Goal: Complete application form

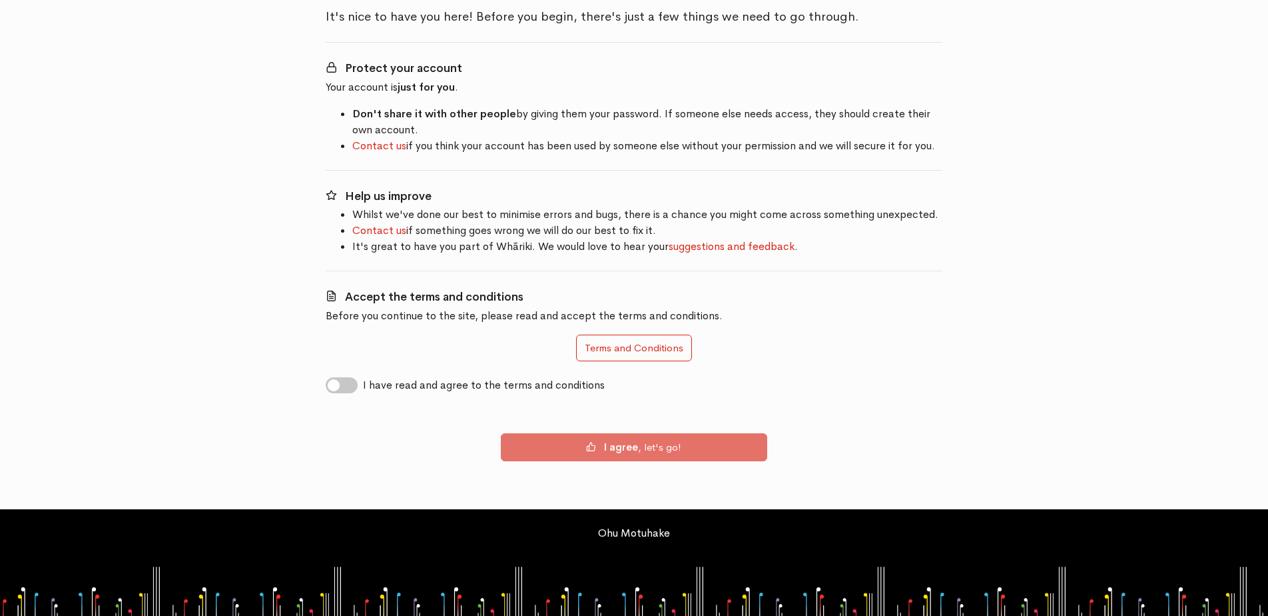
scroll to position [127, 0]
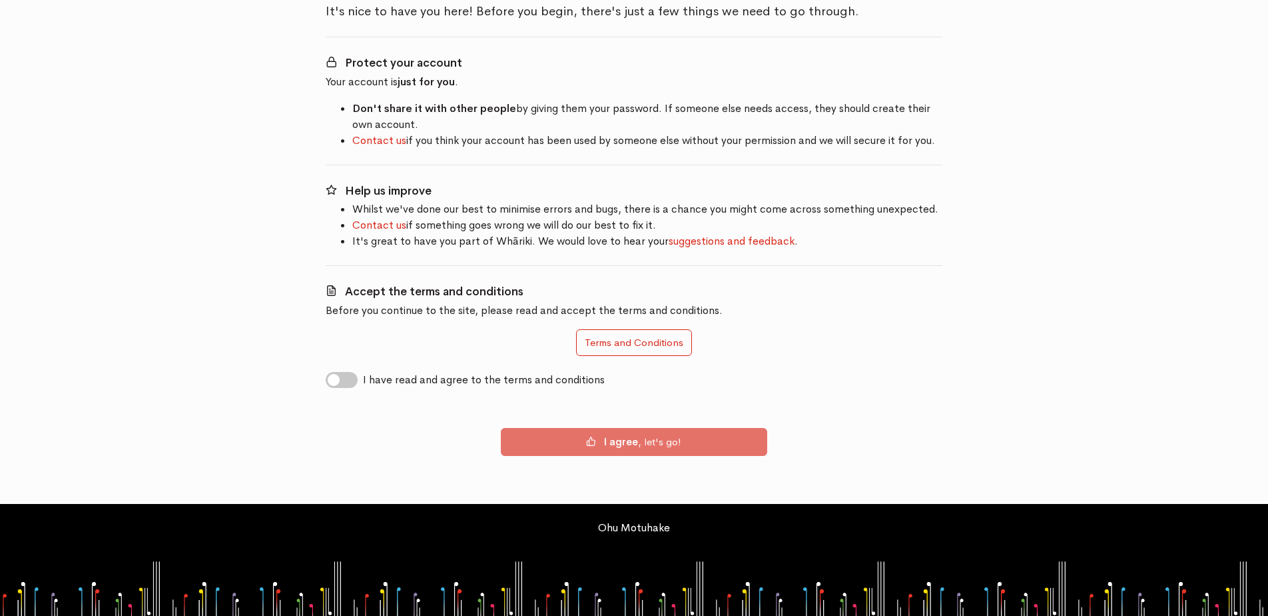
click at [363, 379] on label "I have read and agree to the terms and conditions" at bounding box center [484, 380] width 242 height 16
click at [336, 379] on input "I have read and agree to the terms and conditions" at bounding box center [331, 378] width 11 height 13
checkbox input "true"
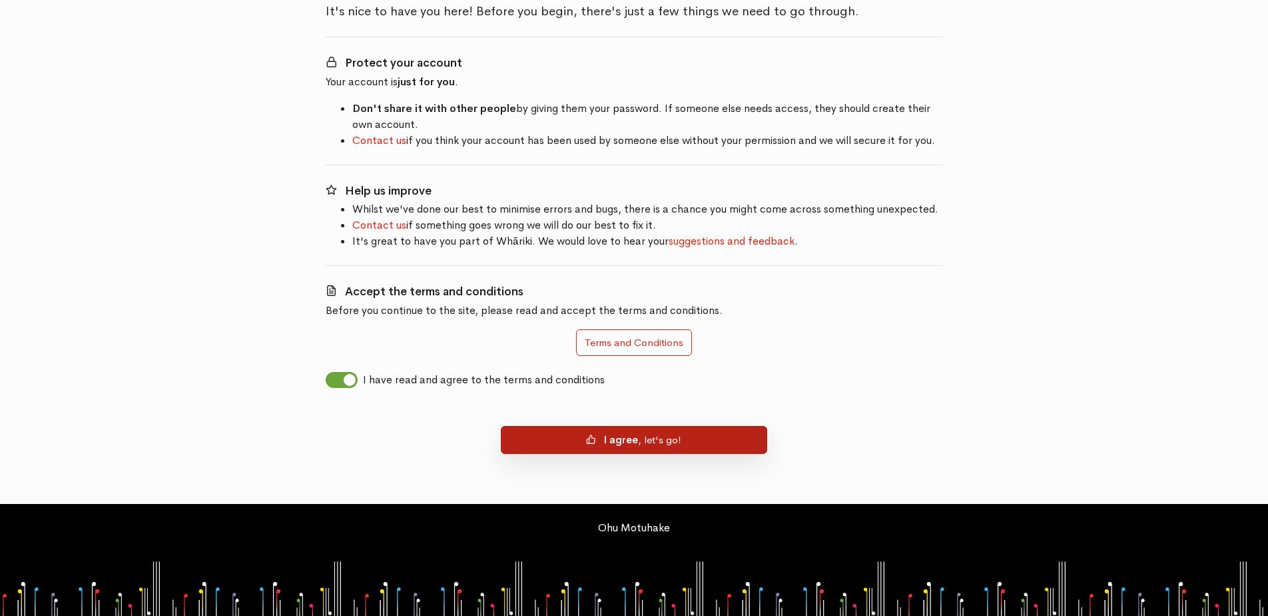
click at [666, 440] on button "I agree , let's go!" at bounding box center [634, 440] width 266 height 28
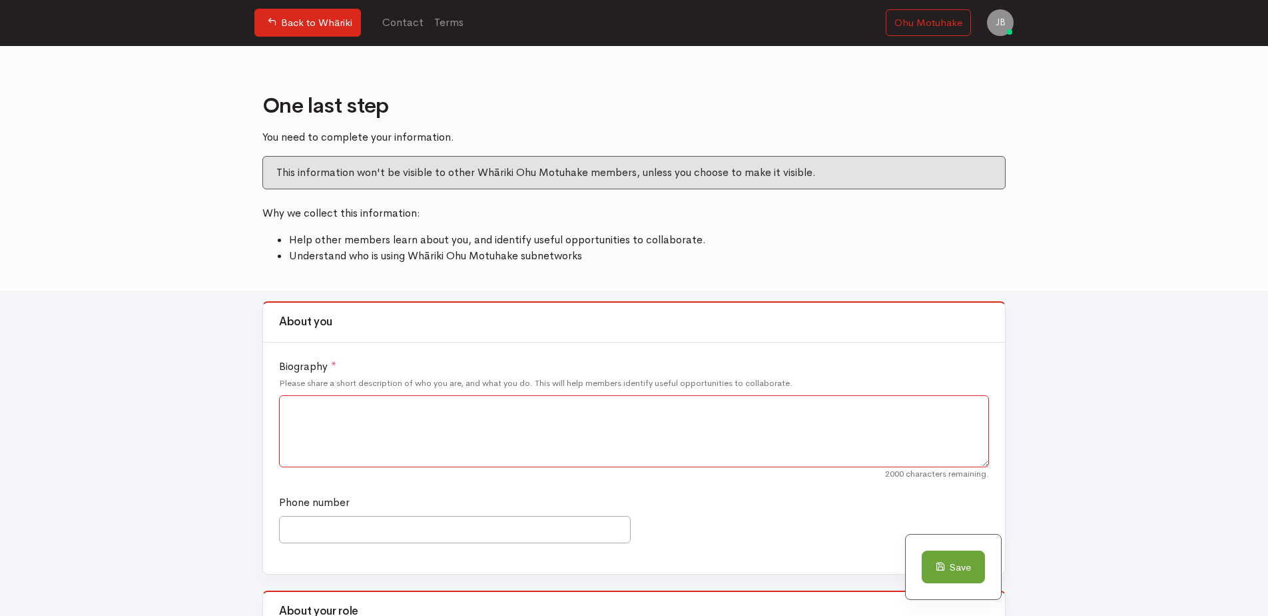
click at [489, 416] on textarea "Biography *" at bounding box center [634, 431] width 710 height 72
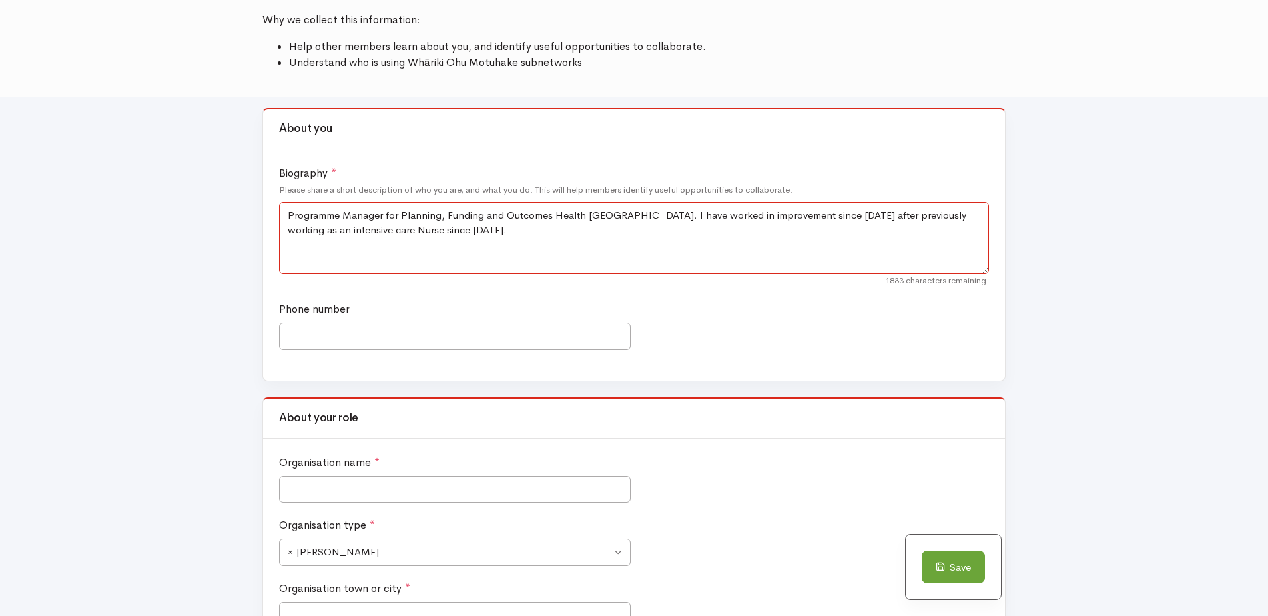
scroll to position [200, 0]
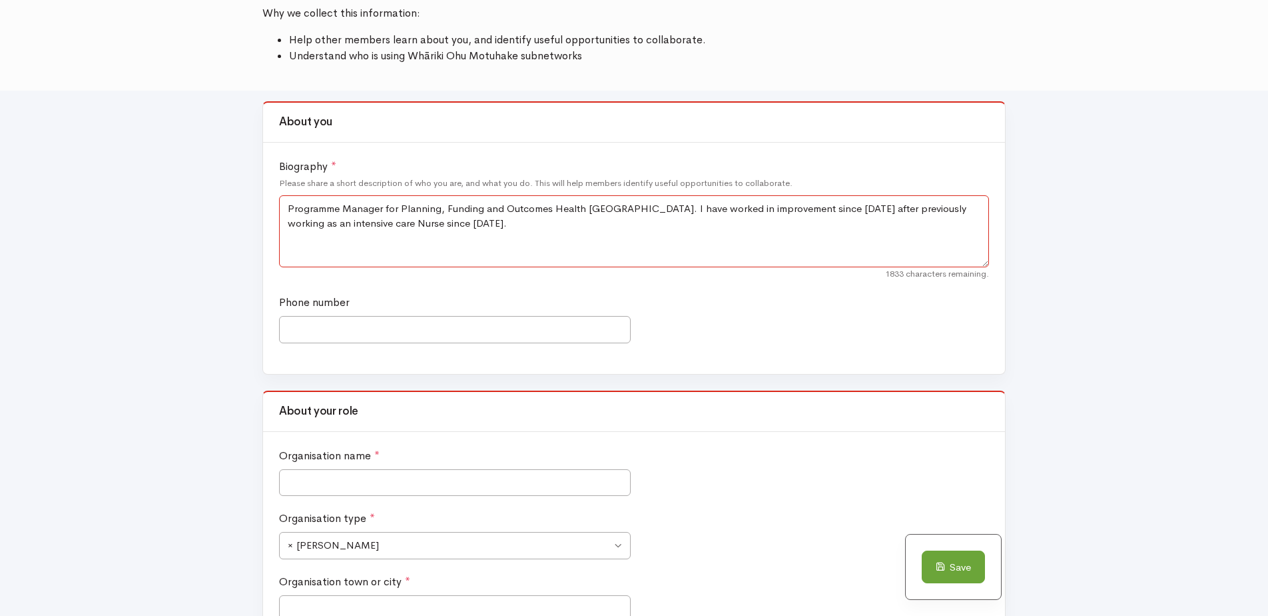
type textarea "Programme Manager for Planning, Funding and Outcomes Health [GEOGRAPHIC_DATA]. …"
click at [435, 488] on input "Organisation name *" at bounding box center [455, 482] width 352 height 27
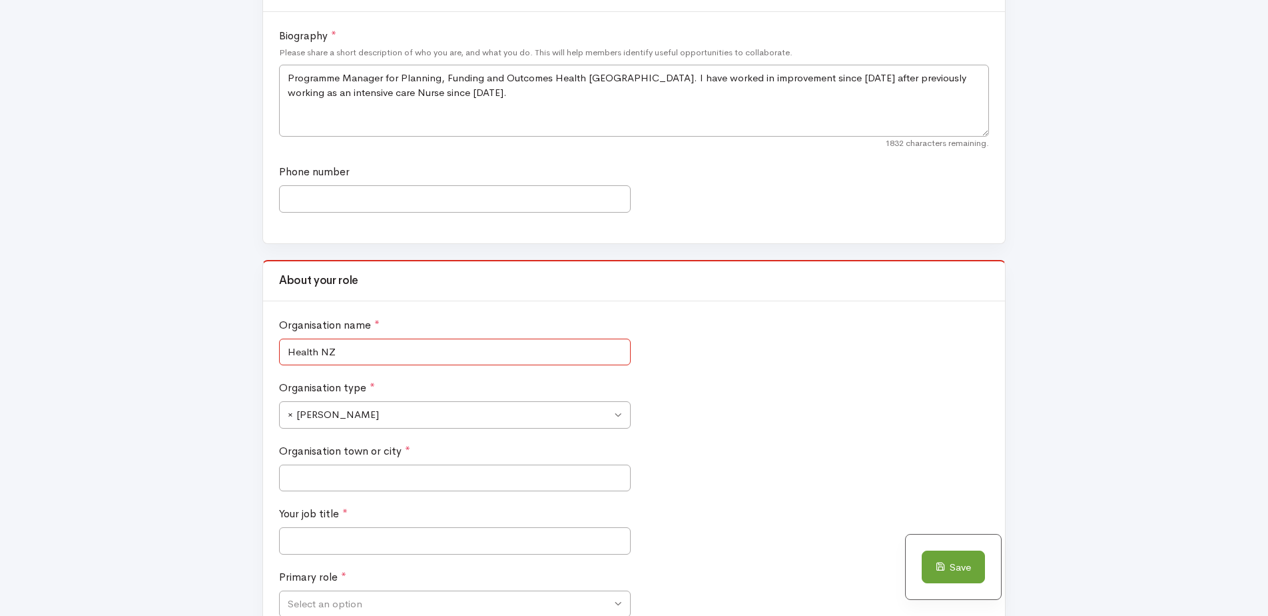
scroll to position [333, 0]
type input "Health NZ"
click at [623, 409] on span "× [PERSON_NAME]" at bounding box center [455, 411] width 352 height 27
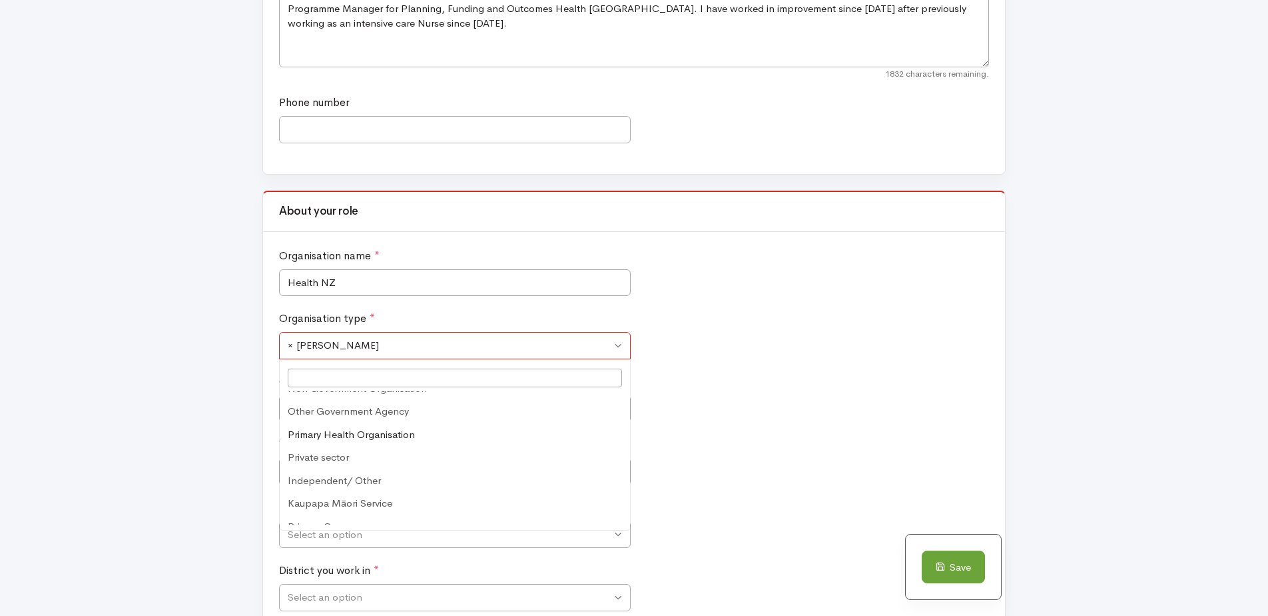
scroll to position [124, 0]
click at [625, 427] on ul "Ara Poutama Education/ school Ministry of Health Te Aka Whai Ora Te Whatu Ora D…" at bounding box center [455, 457] width 350 height 133
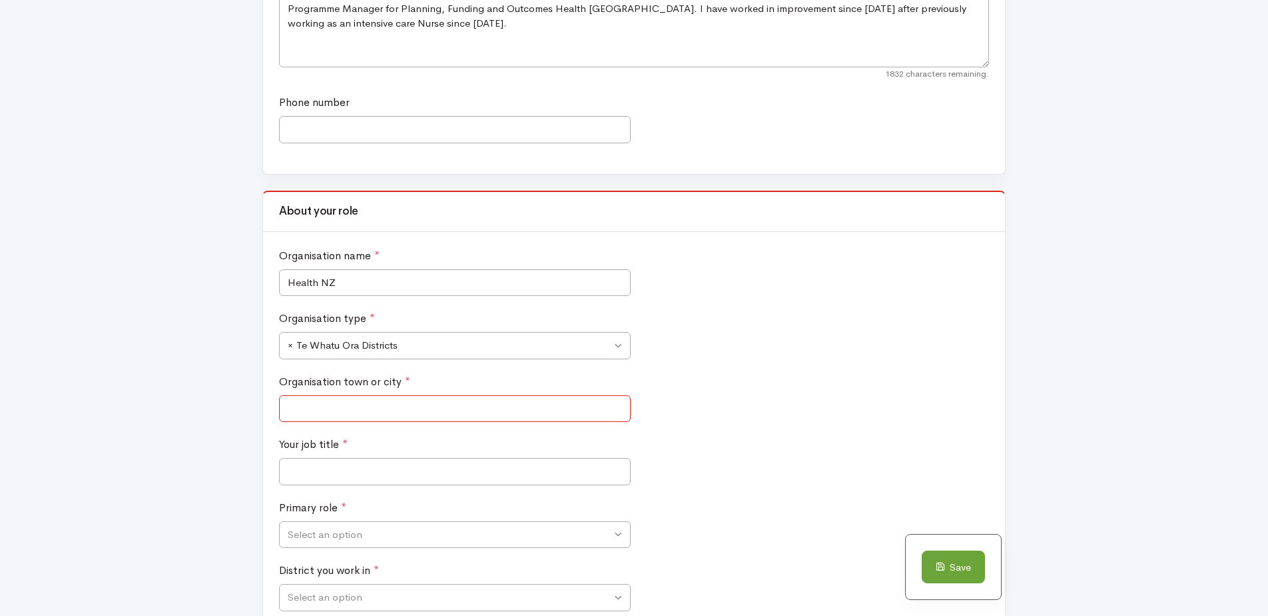
click at [378, 402] on input "Organisation town or city *" at bounding box center [455, 408] width 352 height 27
type input "[GEOGRAPHIC_DATA]"
type input "02102215068"
click at [391, 463] on input "Your job title *" at bounding box center [455, 471] width 352 height 27
drag, startPoint x: 374, startPoint y: 136, endPoint x: 239, endPoint y: 127, distance: 134.9
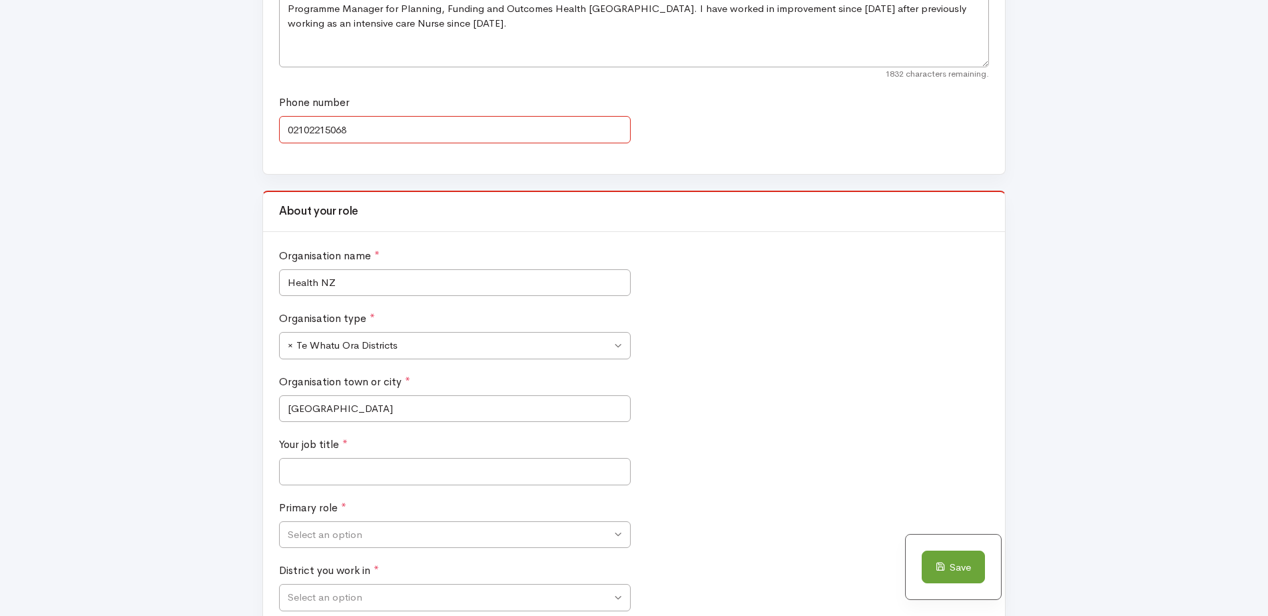
click at [239, 127] on form "About you Biography * Please share a short description of who you are, and what…" at bounding box center [634, 573] width 1268 height 1365
click at [324, 469] on input "Your job title *" at bounding box center [455, 471] width 352 height 27
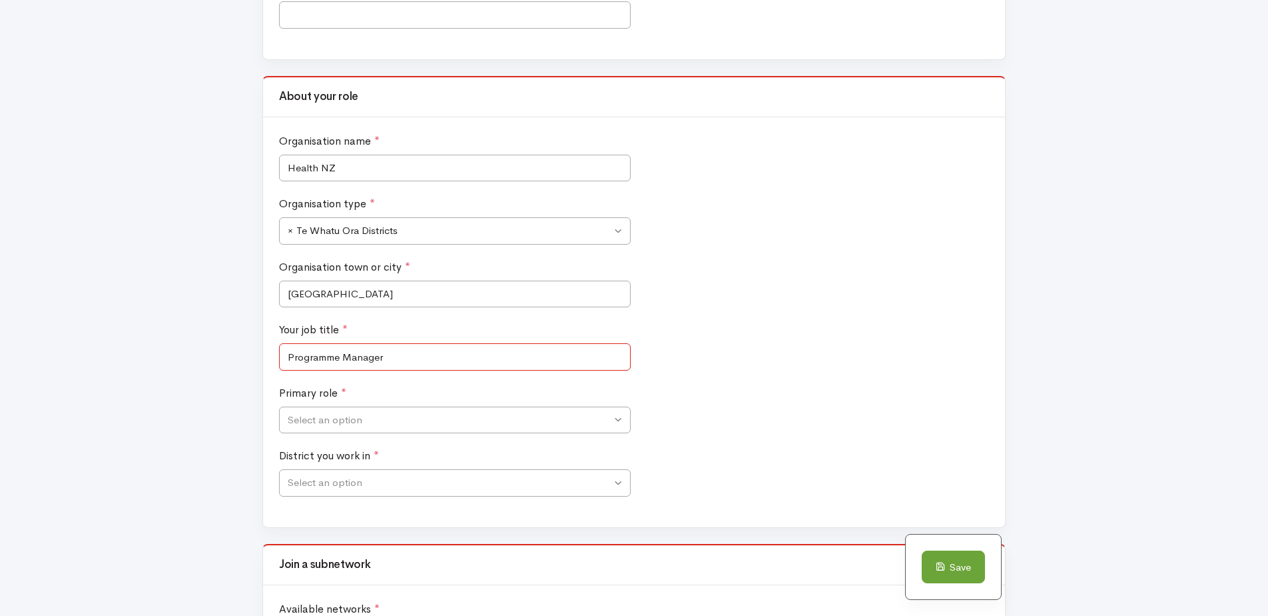
scroll to position [533, 0]
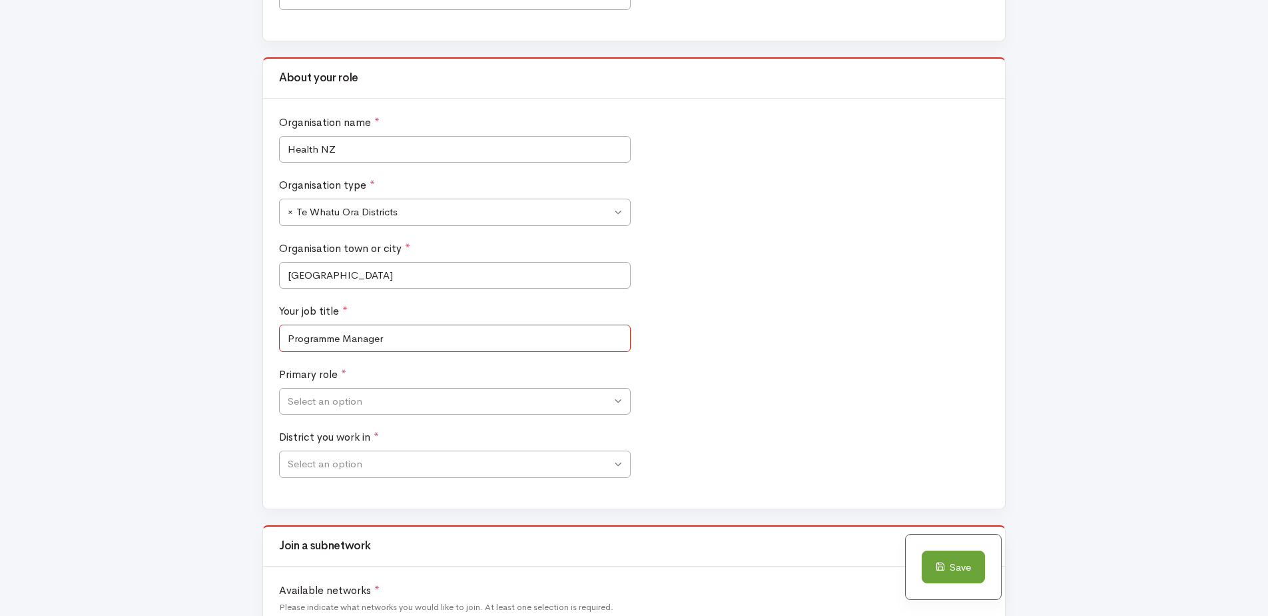
type input "Programme Manager"
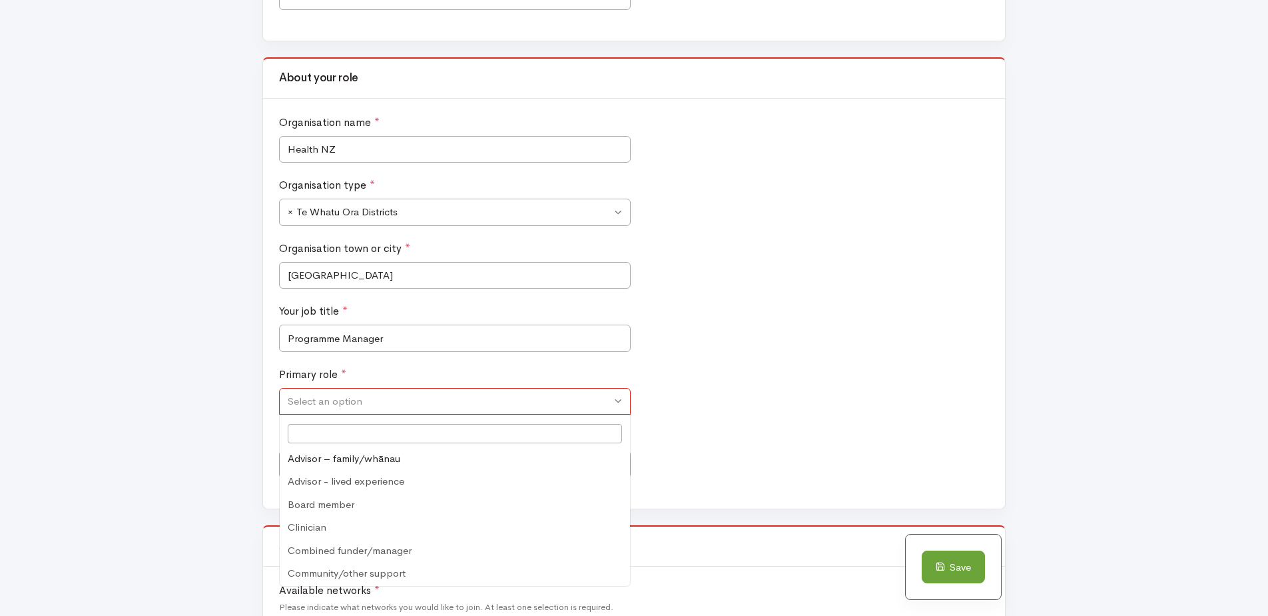
click at [619, 396] on span "Select an option" at bounding box center [455, 401] width 352 height 27
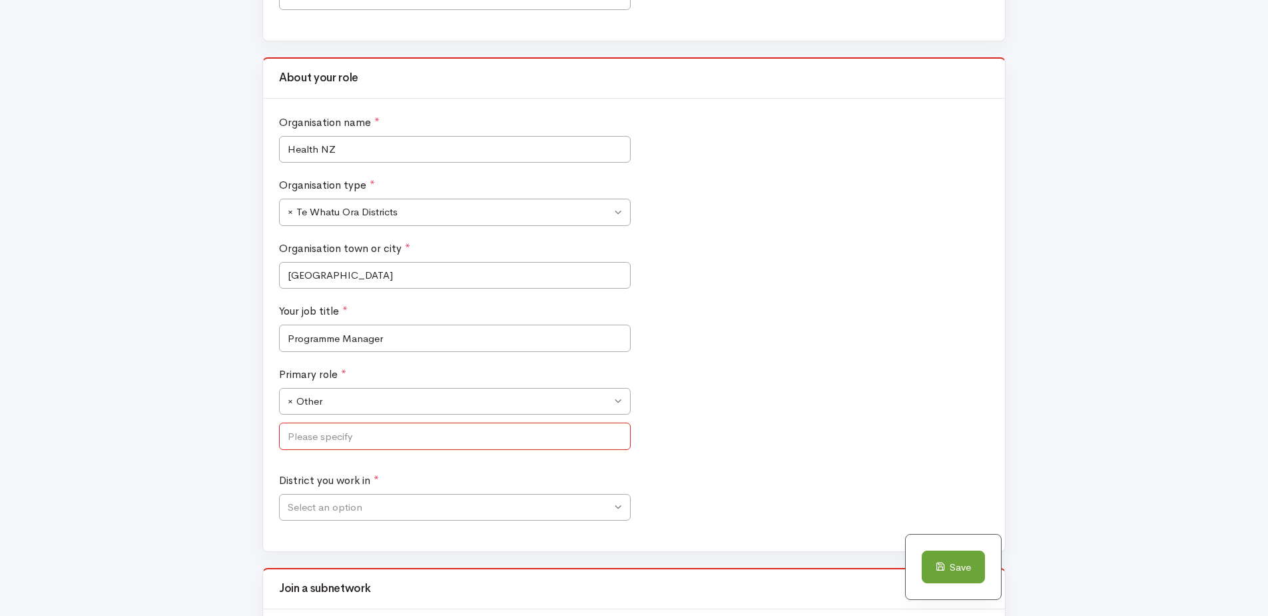
click at [602, 434] on input "text" at bounding box center [455, 435] width 352 height 27
type input "Quality Systems"
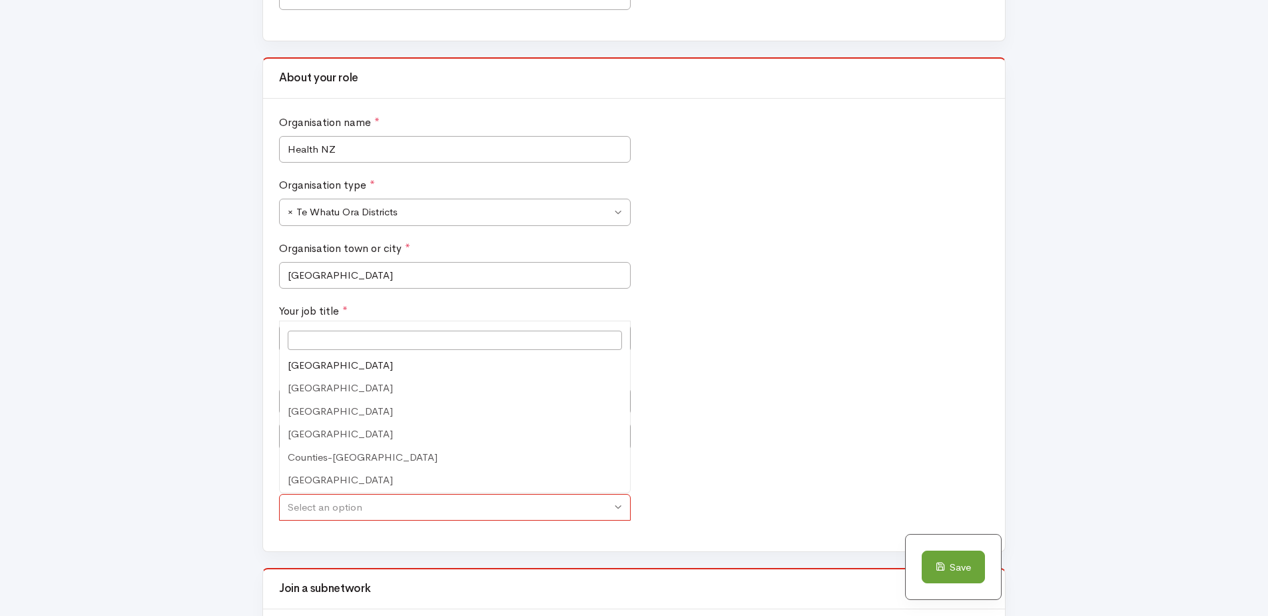
click at [621, 505] on span "Select an option" at bounding box center [455, 507] width 352 height 27
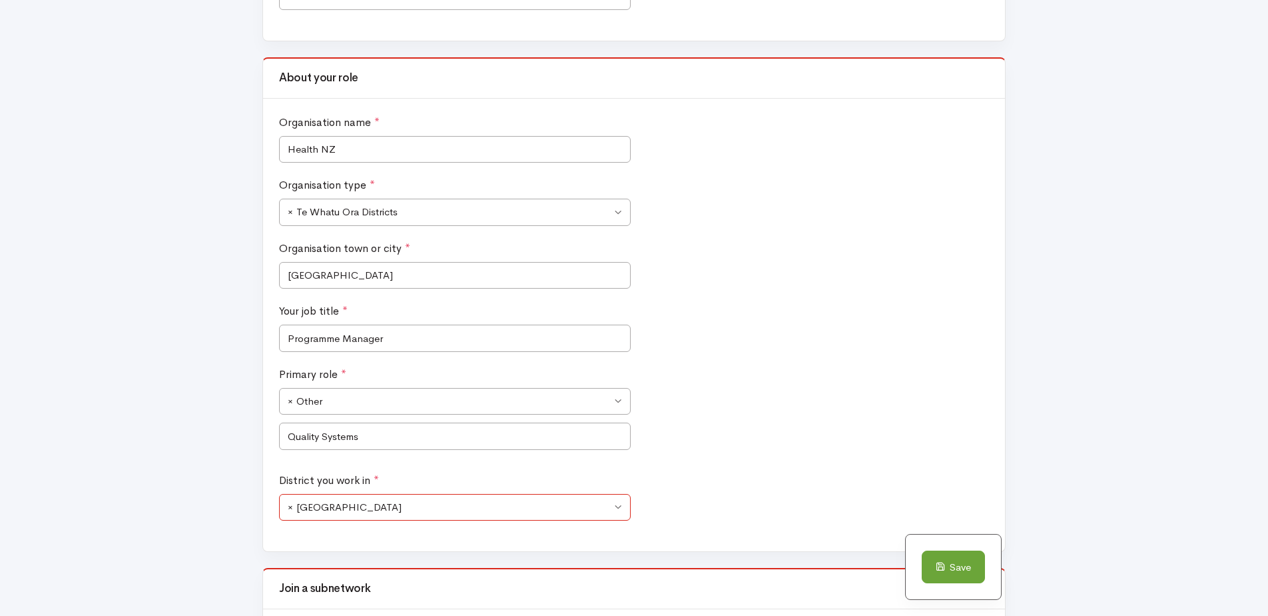
click at [617, 508] on span "× [GEOGRAPHIC_DATA]" at bounding box center [455, 507] width 352 height 27
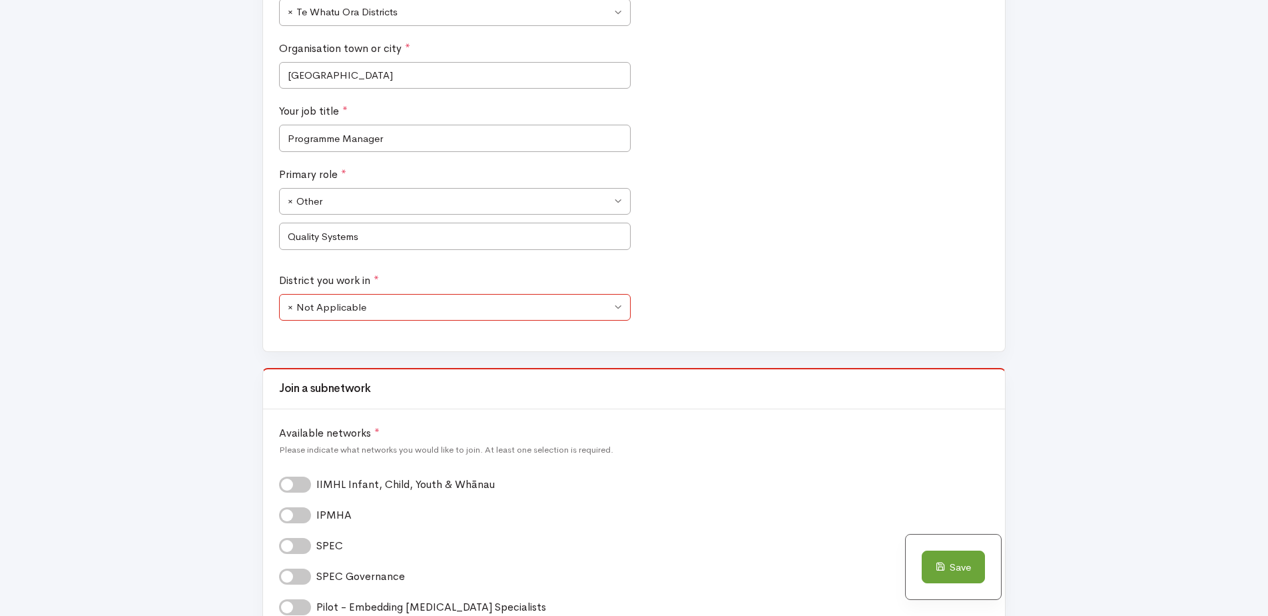
scroll to position [799, 0]
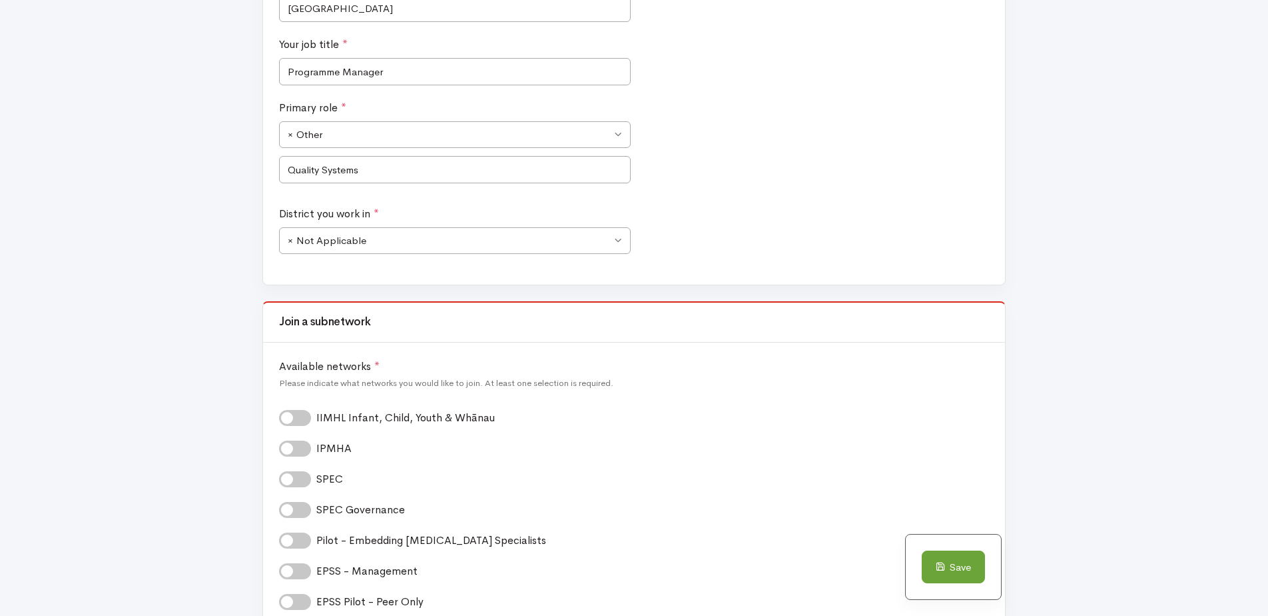
click at [316, 477] on label "SPEC *" at bounding box center [333, 479] width 35 height 16
click at [290, 477] on input "SPEC *" at bounding box center [284, 477] width 11 height 13
checkbox input "true"
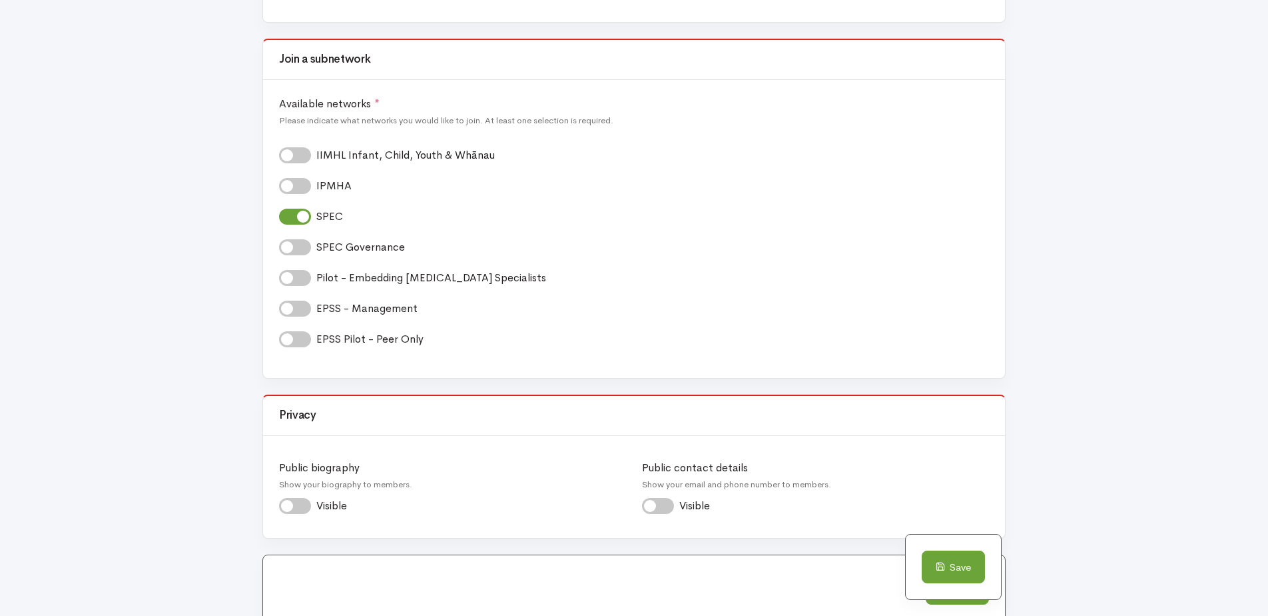
scroll to position [1195, 0]
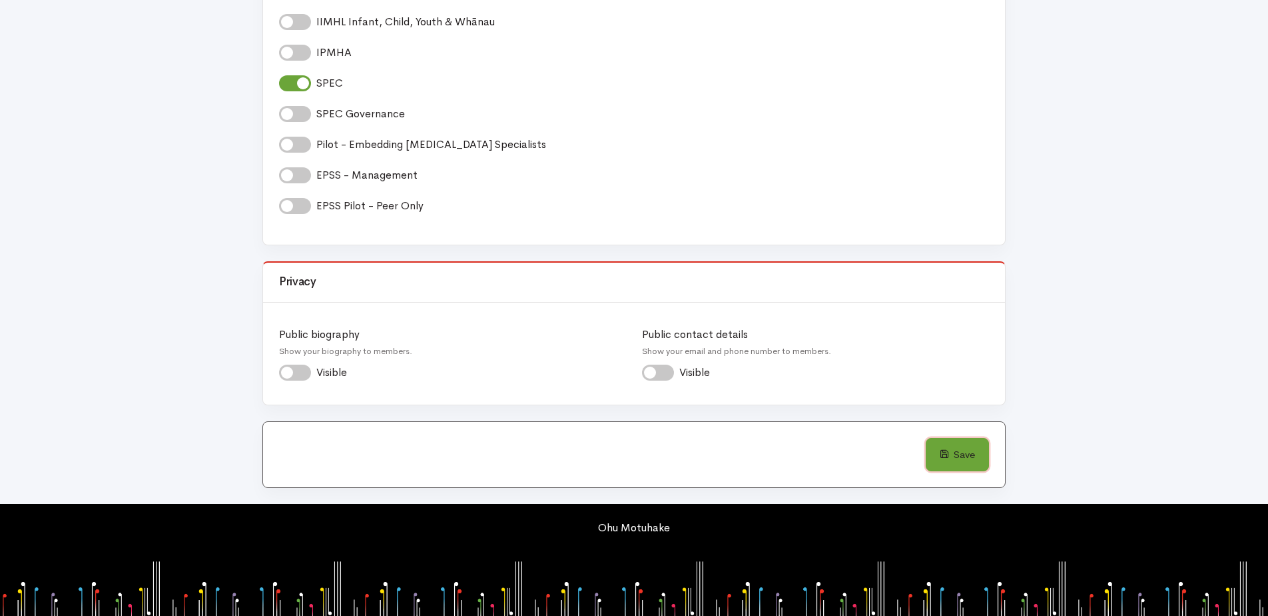
click at [951, 452] on button "Save" at bounding box center [957, 454] width 63 height 33
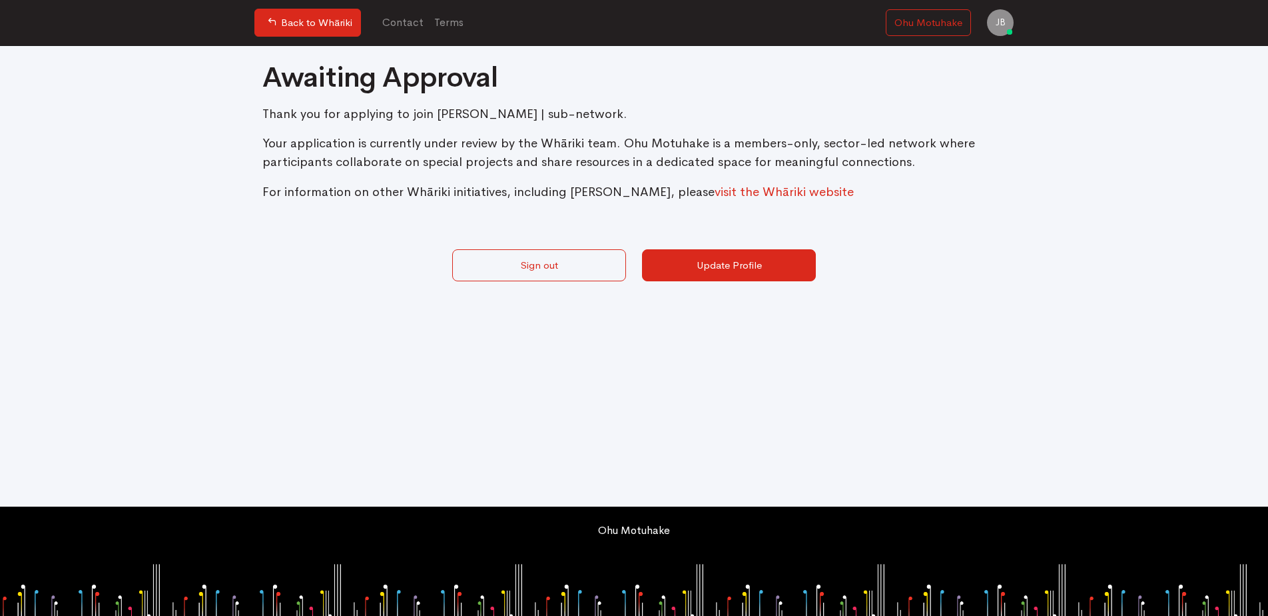
scroll to position [3, 0]
